Goal: Navigation & Orientation: Find specific page/section

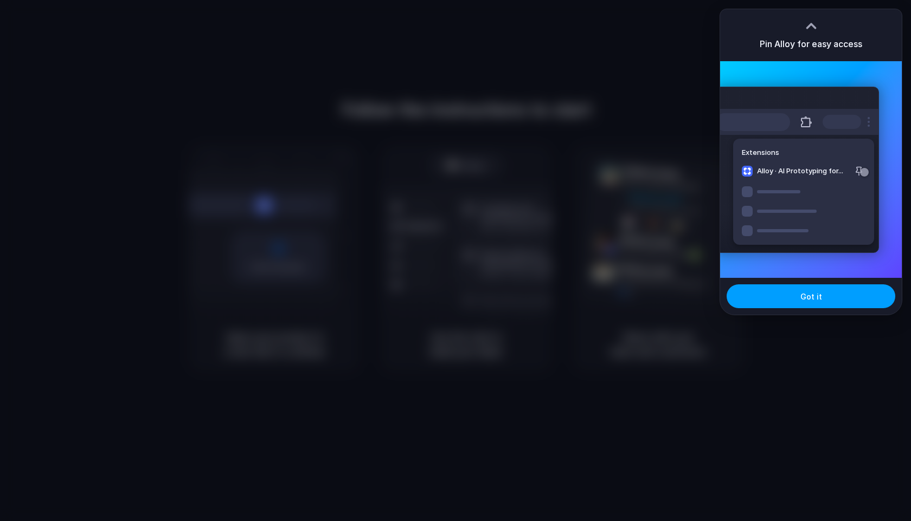
click at [794, 297] on button "Got it" at bounding box center [810, 297] width 169 height 24
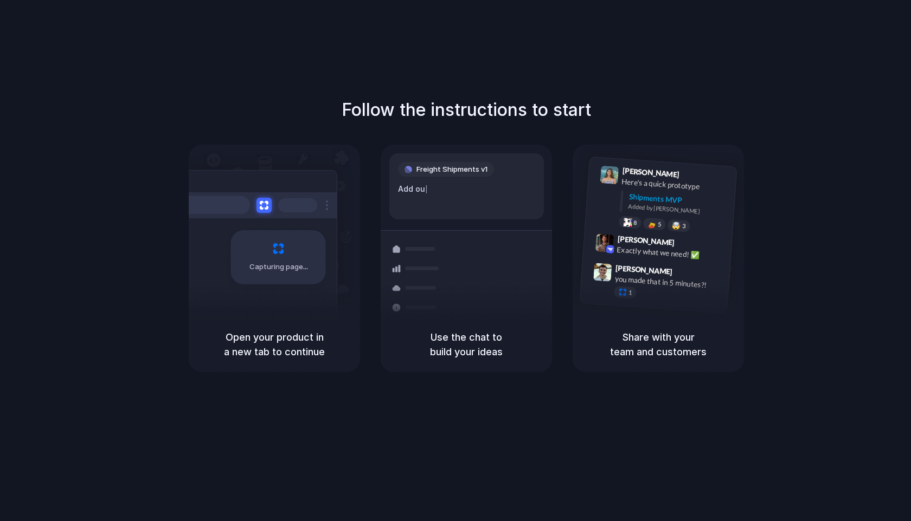
click at [273, 270] on span "Capturing page" at bounding box center [279, 267] width 60 height 11
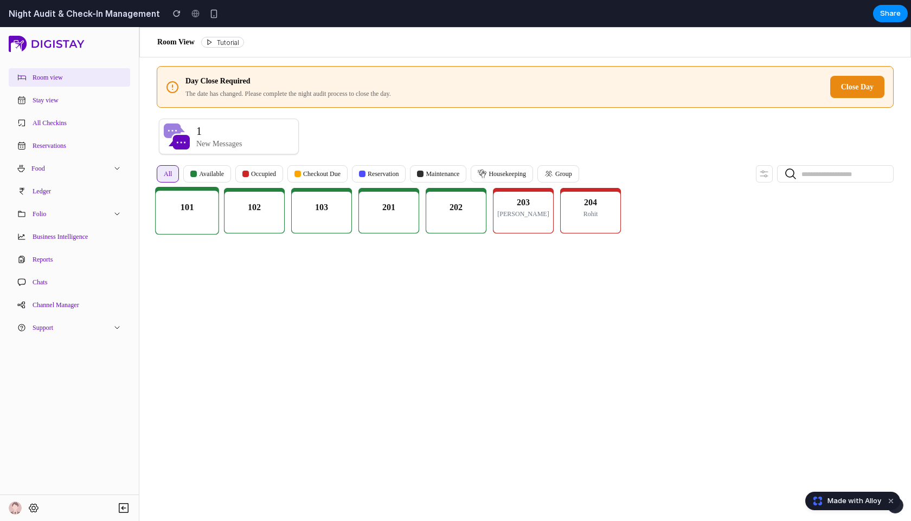
click at [202, 210] on div "101" at bounding box center [187, 212] width 54 height 43
click at [337, 203] on div "103" at bounding box center [322, 212] width 54 height 43
click at [337, 170] on p "Checkout Due" at bounding box center [321, 174] width 37 height 10
click at [203, 173] on p "Available" at bounding box center [211, 174] width 25 height 10
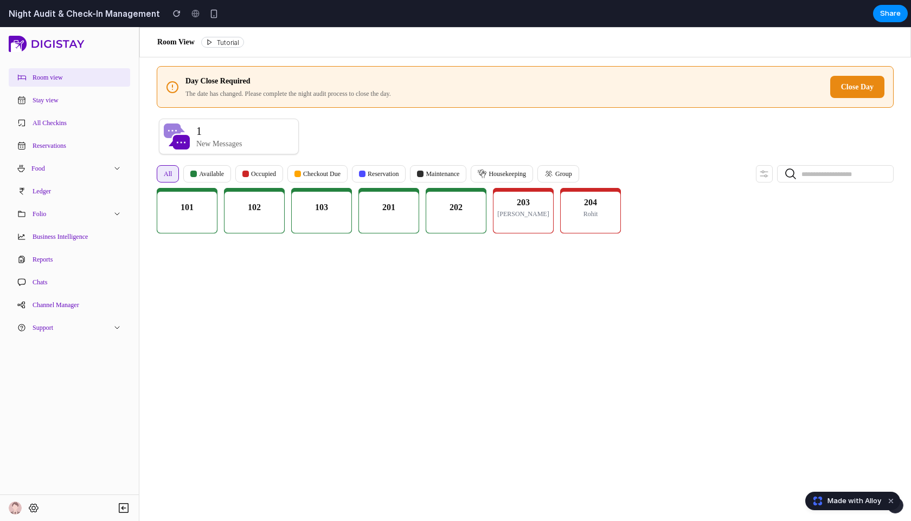
click at [861, 88] on span "Close Day" at bounding box center [857, 87] width 33 height 8
click at [231, 36] on div "Room View Tutorial" at bounding box center [200, 42] width 87 height 25
click at [228, 43] on span "Tutorial" at bounding box center [228, 42] width 22 height 8
click at [76, 101] on button "Stay view" at bounding box center [69, 100] width 121 height 18
click at [70, 125] on button "All Checkins" at bounding box center [69, 123] width 121 height 18
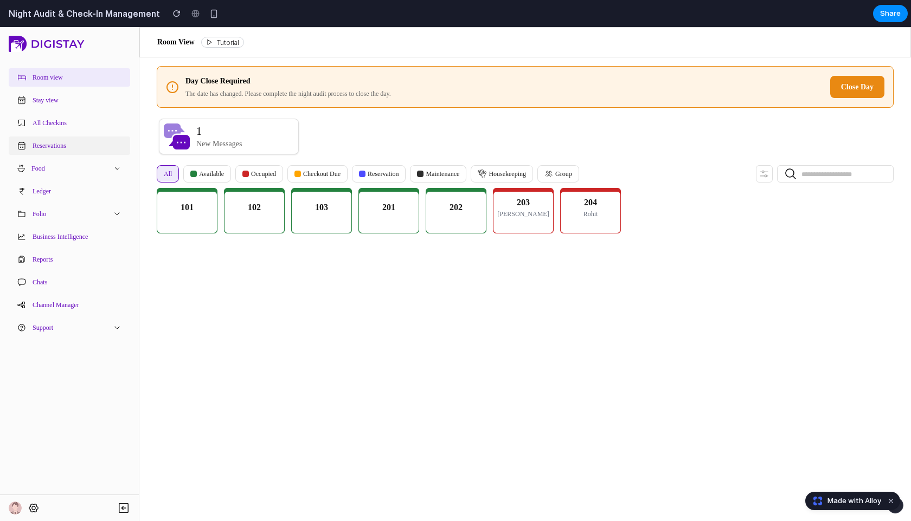
click at [65, 151] on button "Reservations" at bounding box center [69, 146] width 121 height 18
click at [60, 183] on button "Ledger" at bounding box center [69, 191] width 121 height 18
click at [59, 255] on button "Reports" at bounding box center [69, 259] width 121 height 18
click at [57, 322] on button "Support" at bounding box center [69, 328] width 121 height 18
click at [33, 509] on icon at bounding box center [33, 508] width 11 height 11
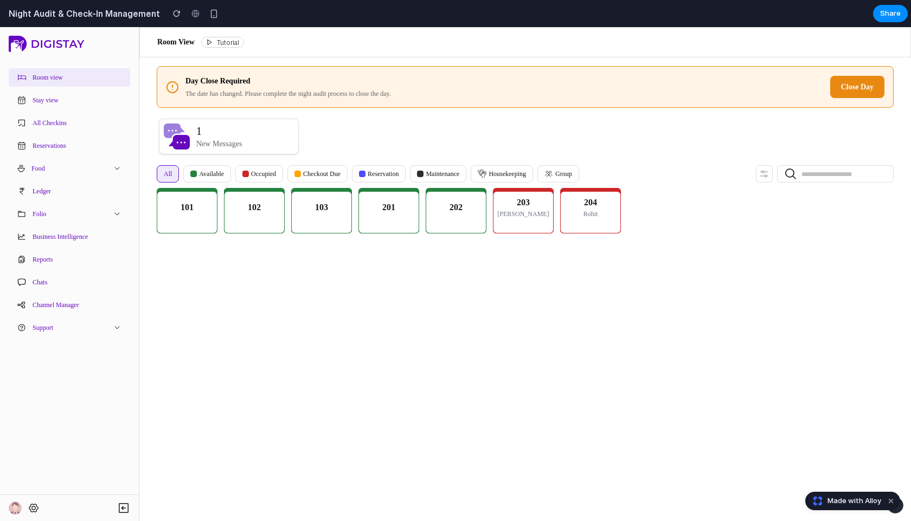
click at [15, 508] on img "button" at bounding box center [15, 508] width 13 height 13
click at [126, 508] on icon at bounding box center [123, 508] width 13 height 13
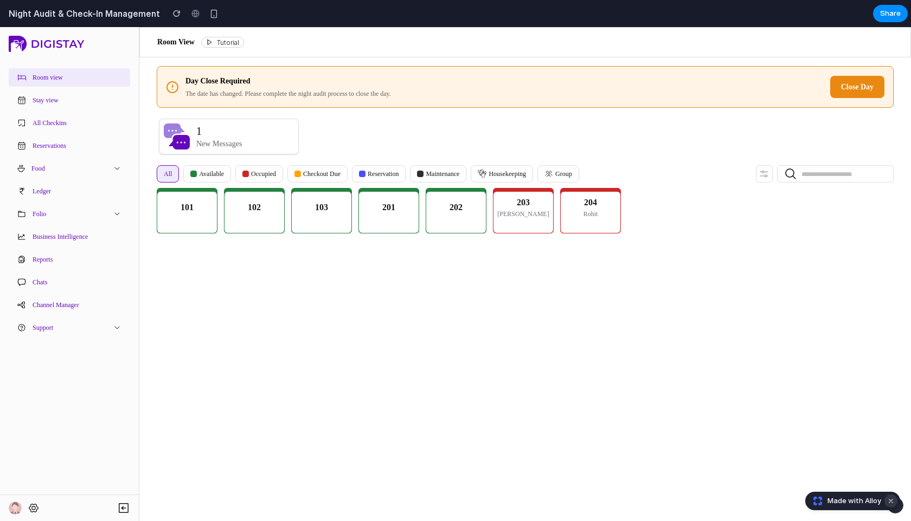
click at [891, 504] on button "Dismiss watermark" at bounding box center [890, 501] width 13 height 13
click at [896, 510] on button "button" at bounding box center [895, 506] width 16 height 16
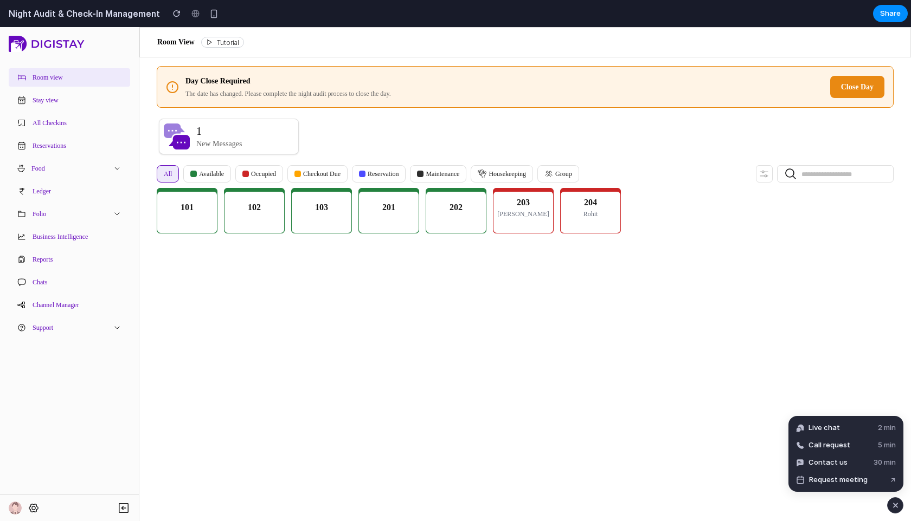
click at [897, 508] on div "button" at bounding box center [895, 505] width 9 height 13
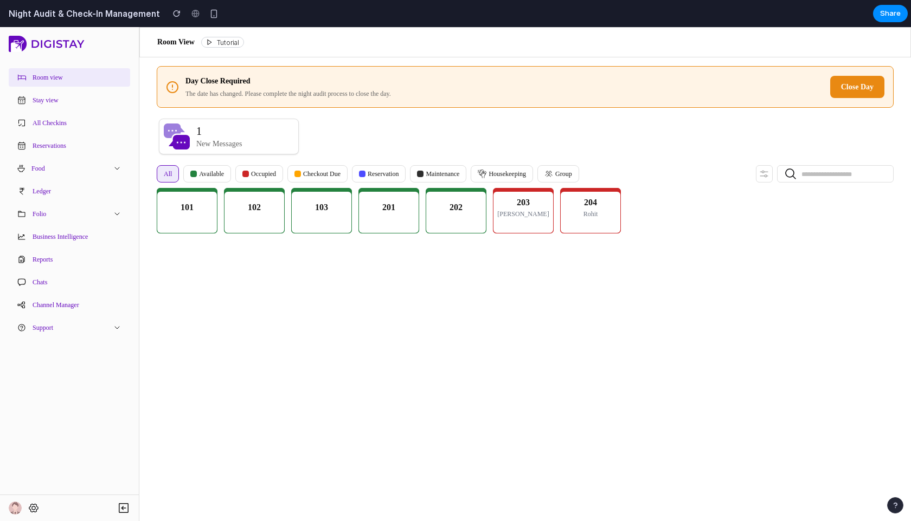
click at [860, 81] on button "Close Day" at bounding box center [857, 87] width 54 height 22
click at [896, 19] on button "Share" at bounding box center [890, 13] width 35 height 17
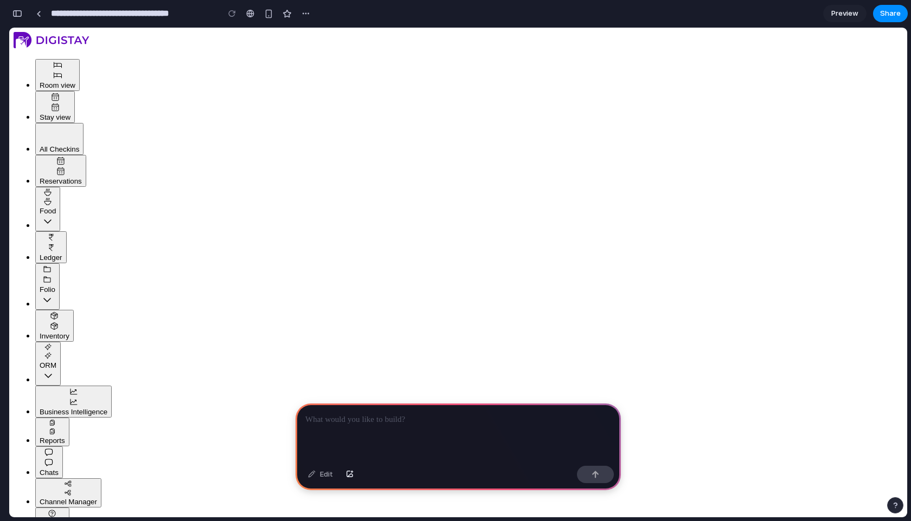
click at [80, 76] on button "Room view" at bounding box center [57, 75] width 44 height 32
click at [75, 100] on button "Stay view" at bounding box center [55, 107] width 40 height 32
